Goal: Task Accomplishment & Management: Complete application form

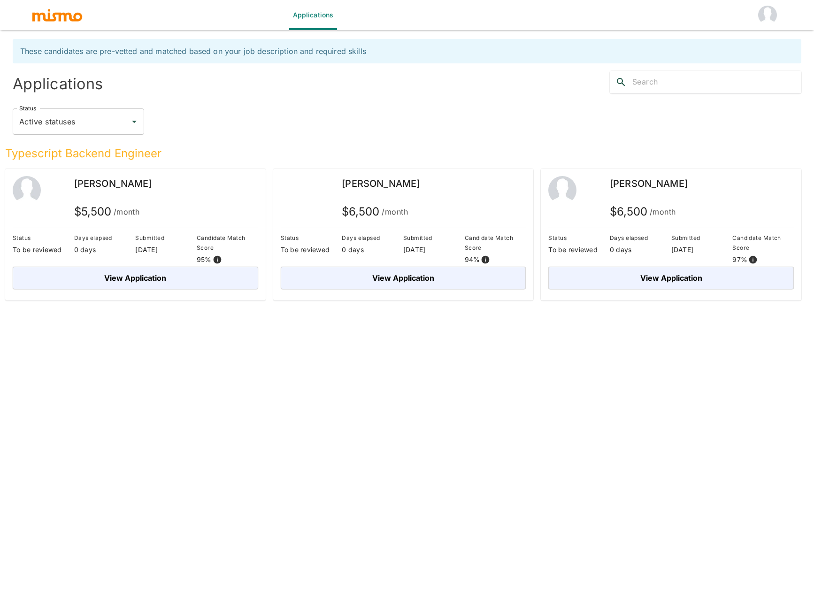
scroll to position [5, 0]
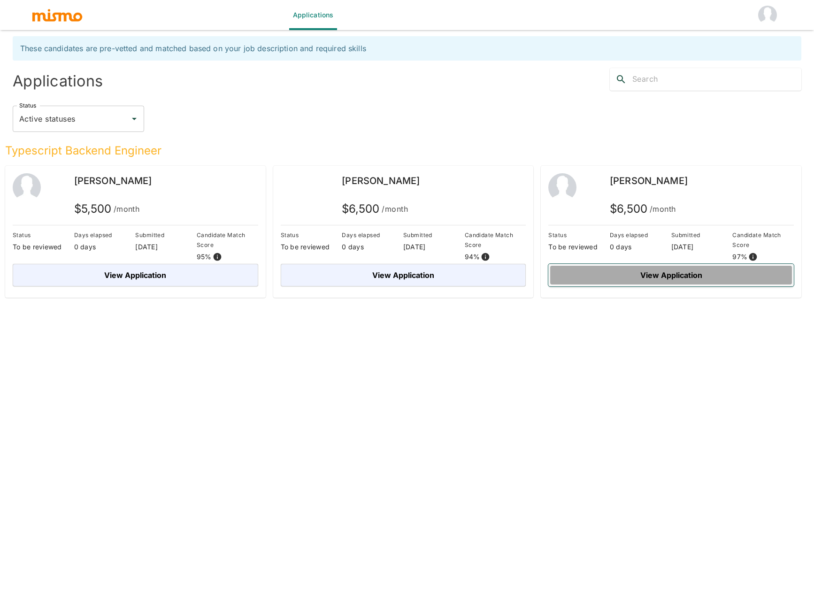
click at [661, 275] on button "View Application" at bounding box center [670, 275] width 245 height 23
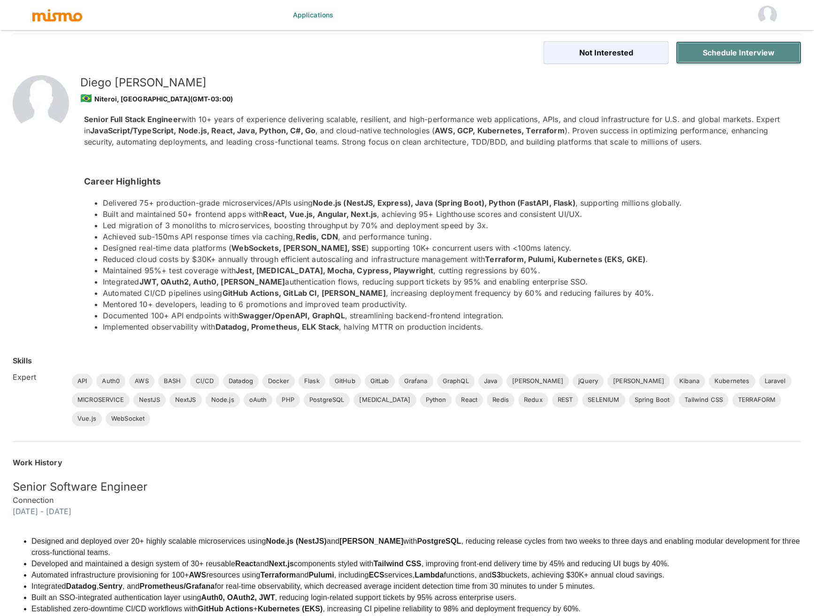
click at [724, 54] on button "Schedule Interview" at bounding box center [738, 52] width 125 height 23
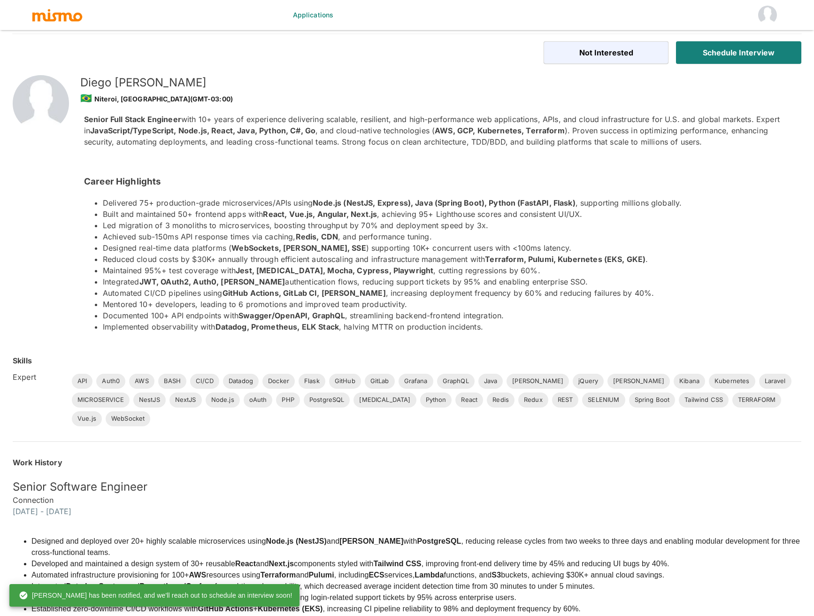
scroll to position [5, 0]
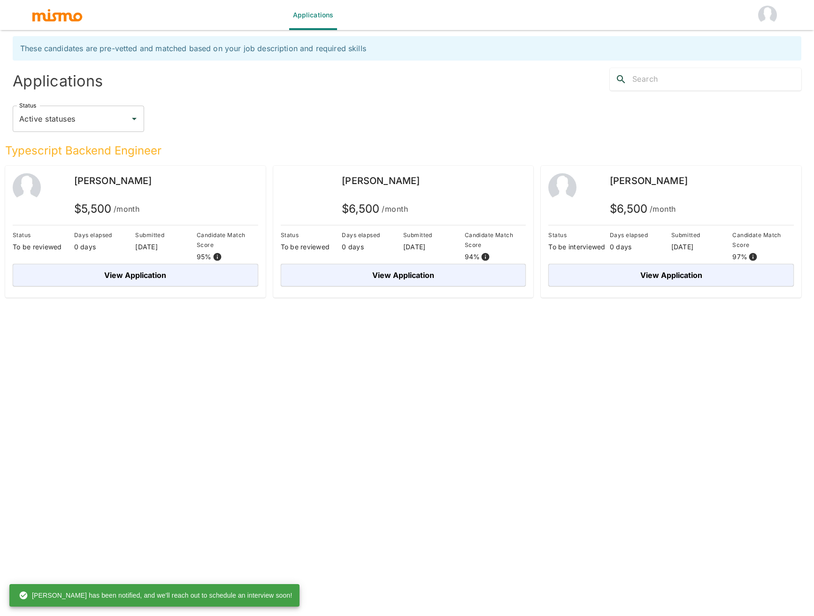
click at [123, 179] on span "[PERSON_NAME]" at bounding box center [113, 180] width 78 height 11
click at [164, 275] on button "View Application" at bounding box center [135, 275] width 245 height 23
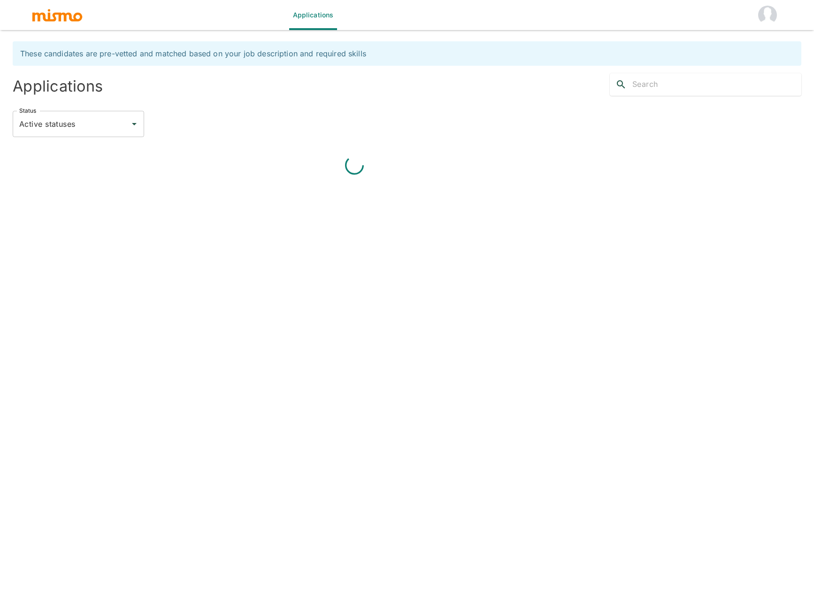
scroll to position [5, 0]
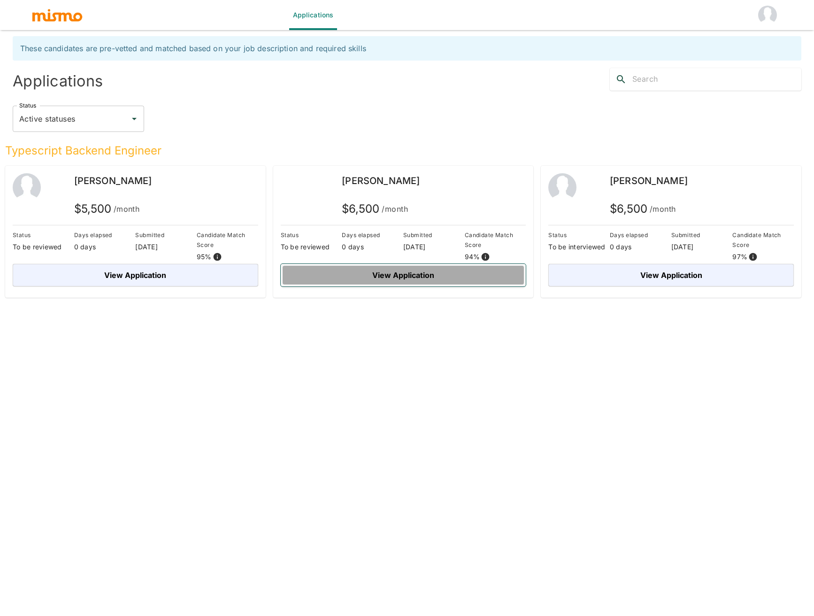
click at [350, 266] on button "View Application" at bounding box center [403, 275] width 245 height 23
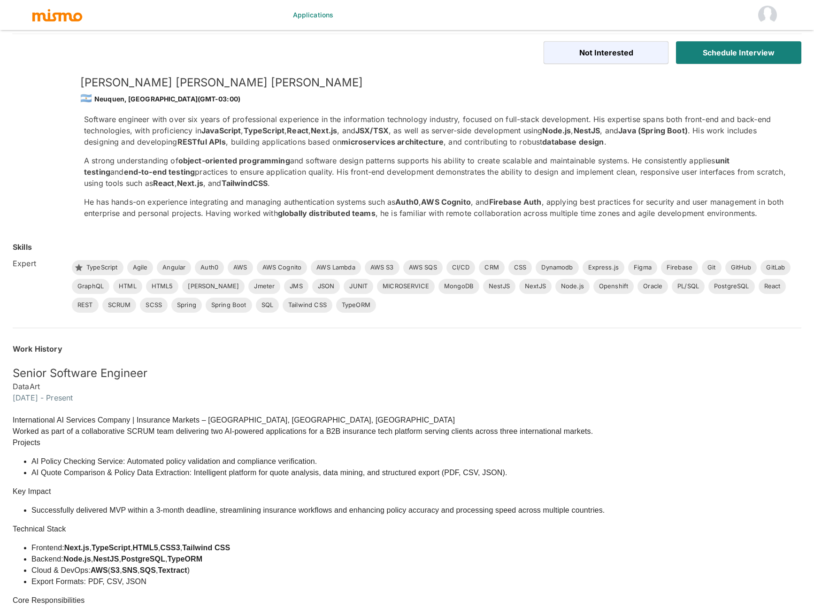
scroll to position [6, 0]
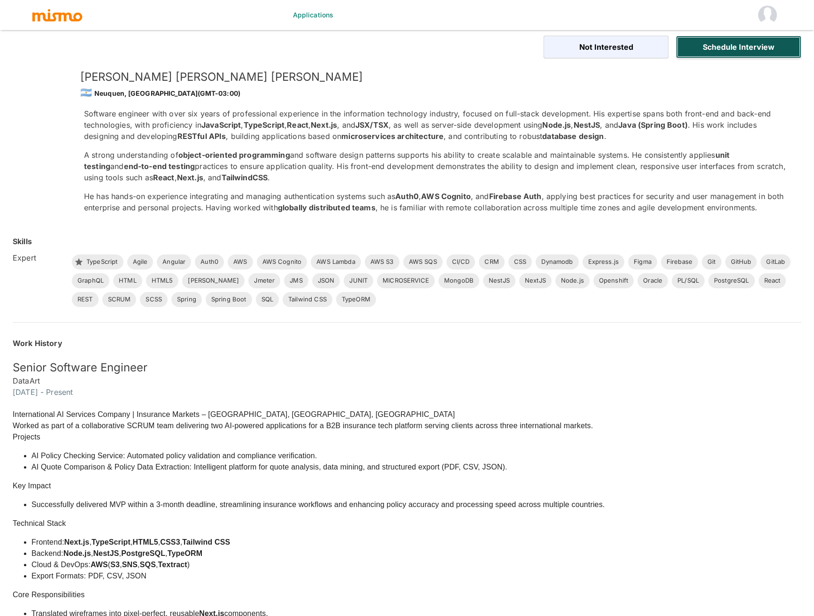
click at [756, 46] on button "Schedule Interview" at bounding box center [738, 47] width 125 height 23
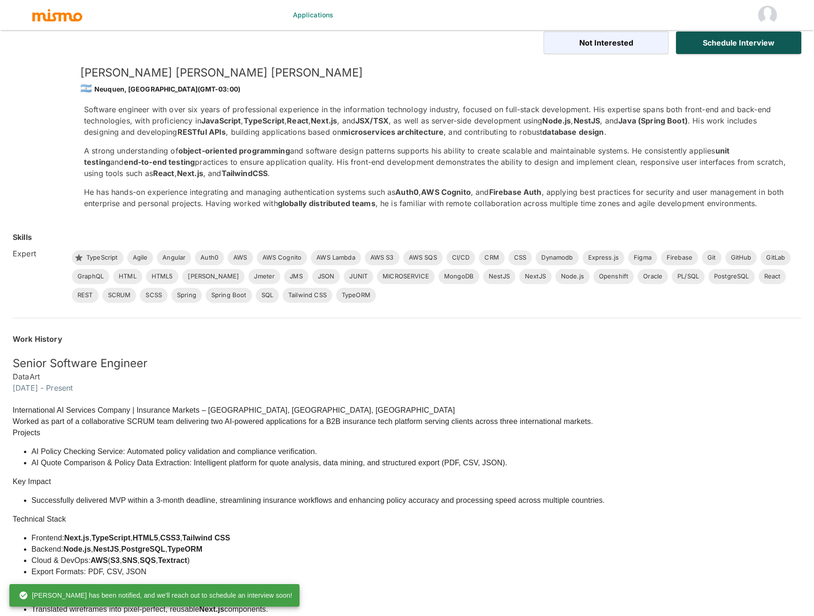
scroll to position [12, 0]
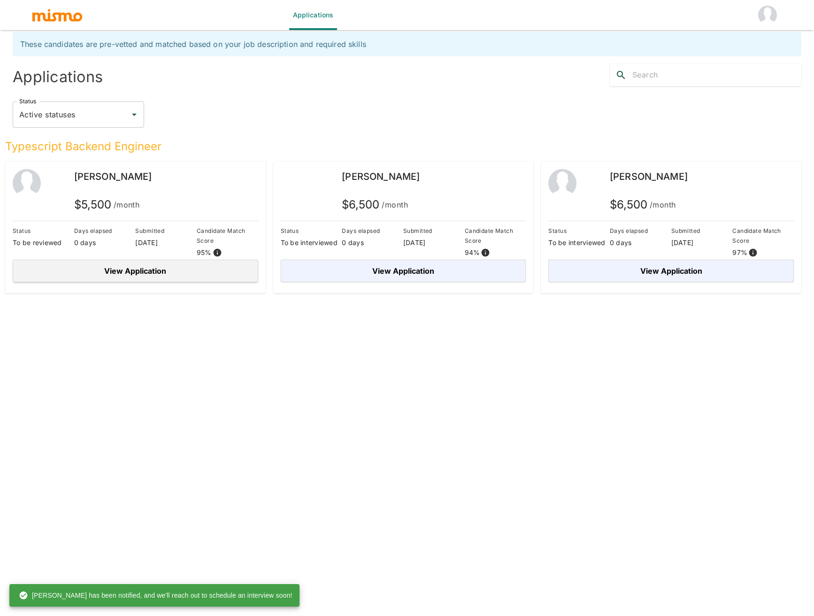
scroll to position [9, 0]
click at [75, 263] on button "View Application" at bounding box center [135, 271] width 245 height 23
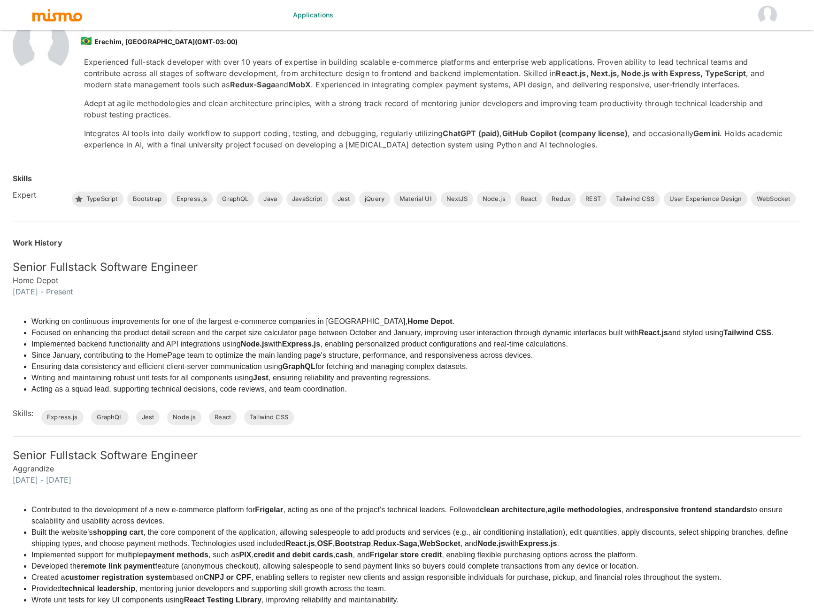
scroll to position [27, 0]
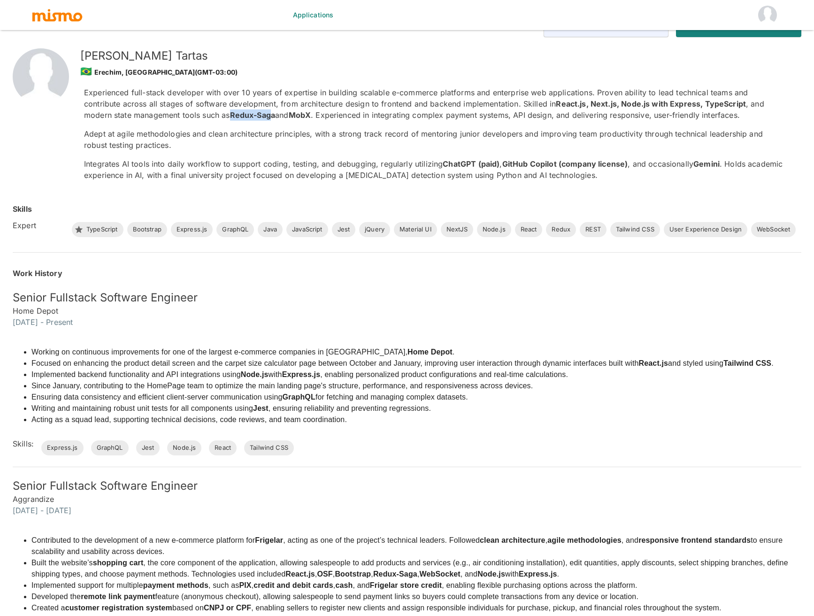
drag, startPoint x: 224, startPoint y: 115, endPoint x: 182, endPoint y: 119, distance: 42.9
click at [182, 119] on p "Experienced full-stack developer with over 10 years of expertise in building sc…" at bounding box center [435, 104] width 702 height 34
copy p "Redux-Sag"
click at [221, 109] on p "Experienced full-stack developer with over 10 years of expertise in building sc…" at bounding box center [435, 104] width 702 height 34
drag, startPoint x: 230, startPoint y: 111, endPoint x: 186, endPoint y: 111, distance: 44.1
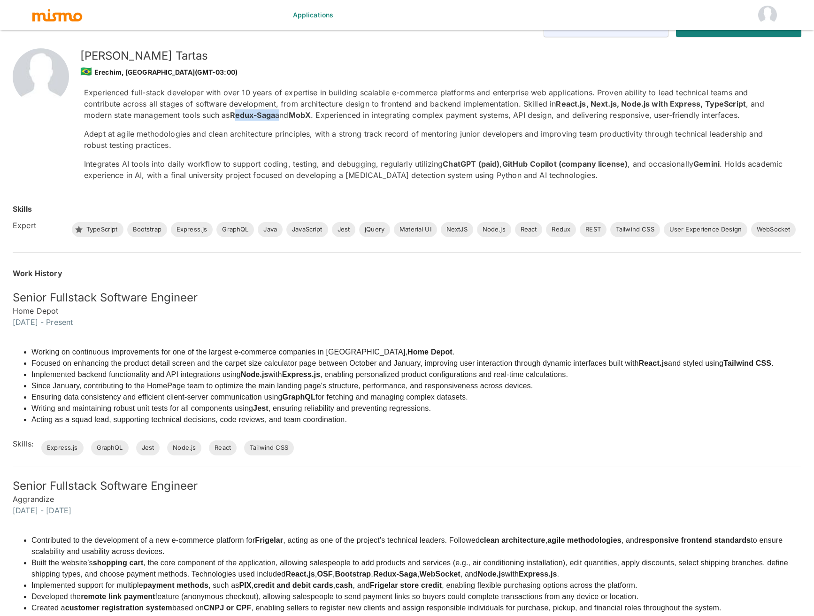
click at [186, 111] on p "Experienced full-stack developer with over 10 years of expertise in building sc…" at bounding box center [435, 104] width 702 height 34
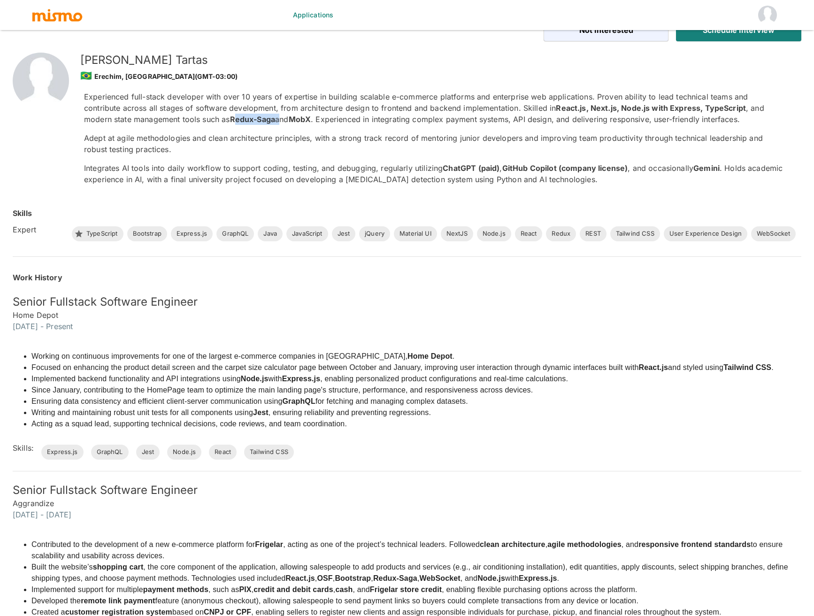
scroll to position [23, 0]
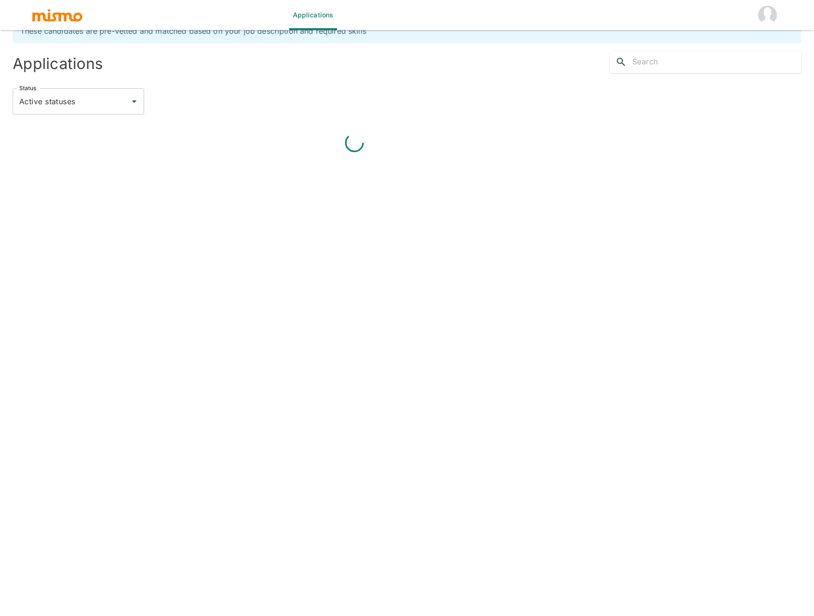
scroll to position [9, 0]
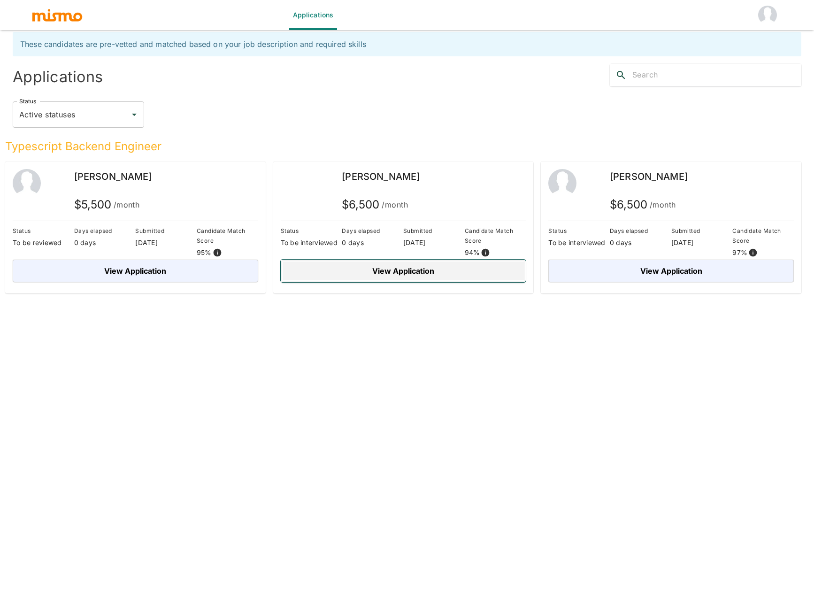
click at [375, 274] on button "View Application" at bounding box center [403, 271] width 245 height 23
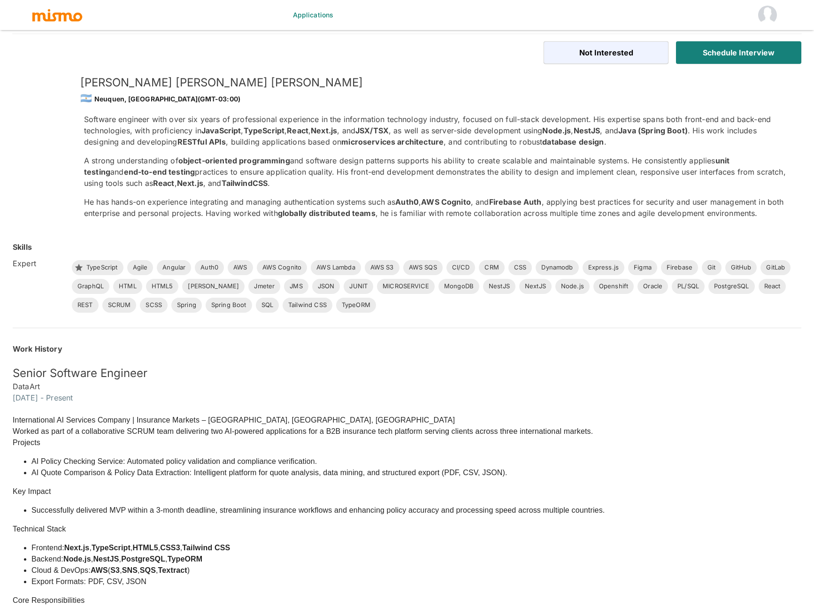
scroll to position [9, 0]
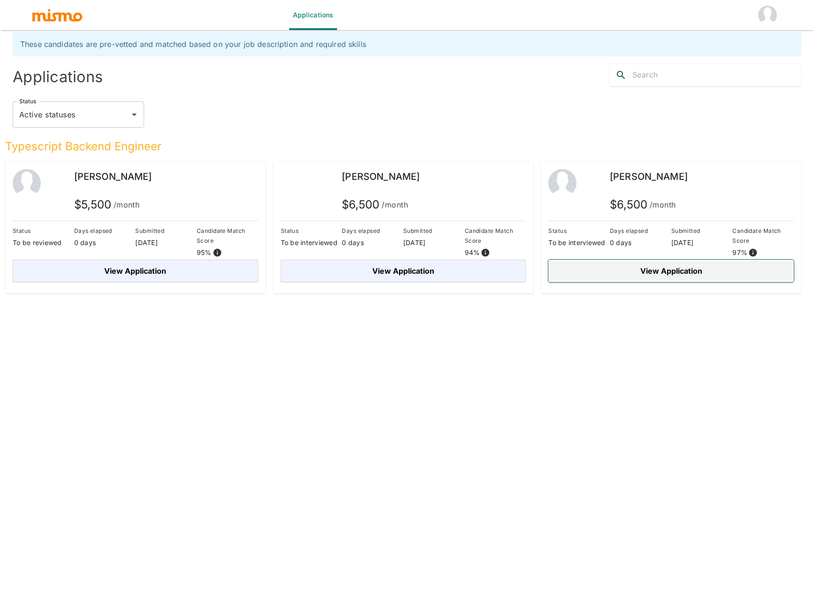
click at [636, 276] on button "View Application" at bounding box center [670, 271] width 245 height 23
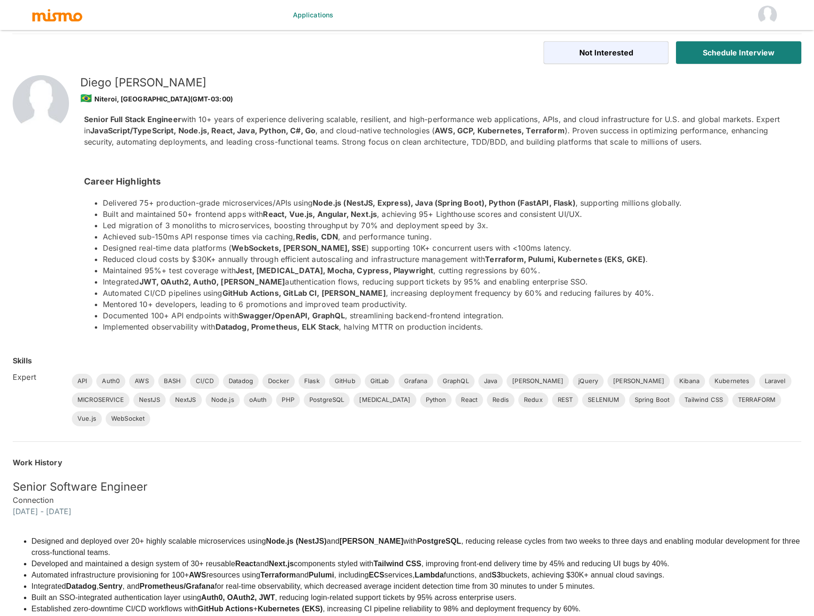
scroll to position [9, 0]
